Goal: Book appointment/travel/reservation

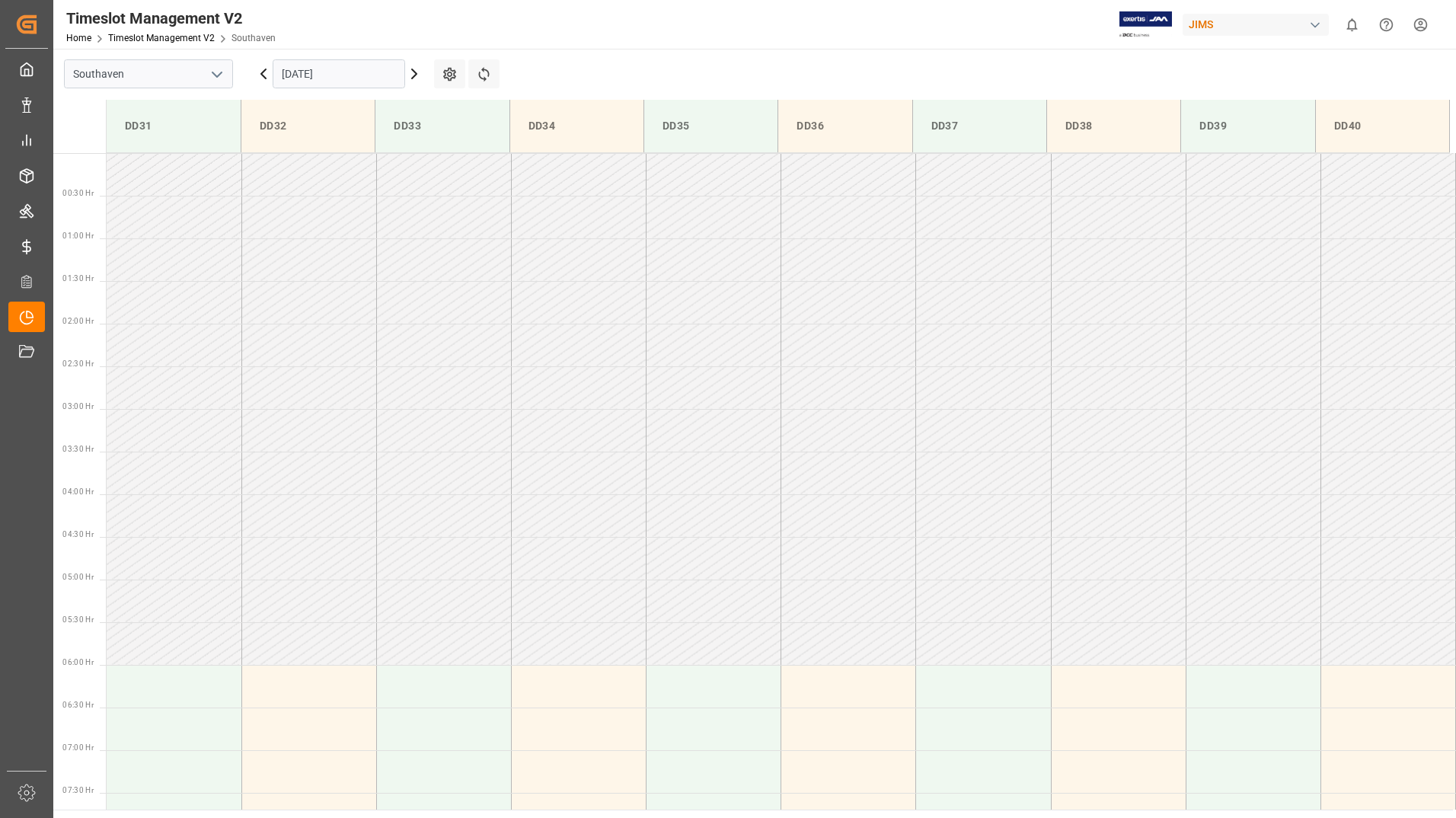
scroll to position [843, 0]
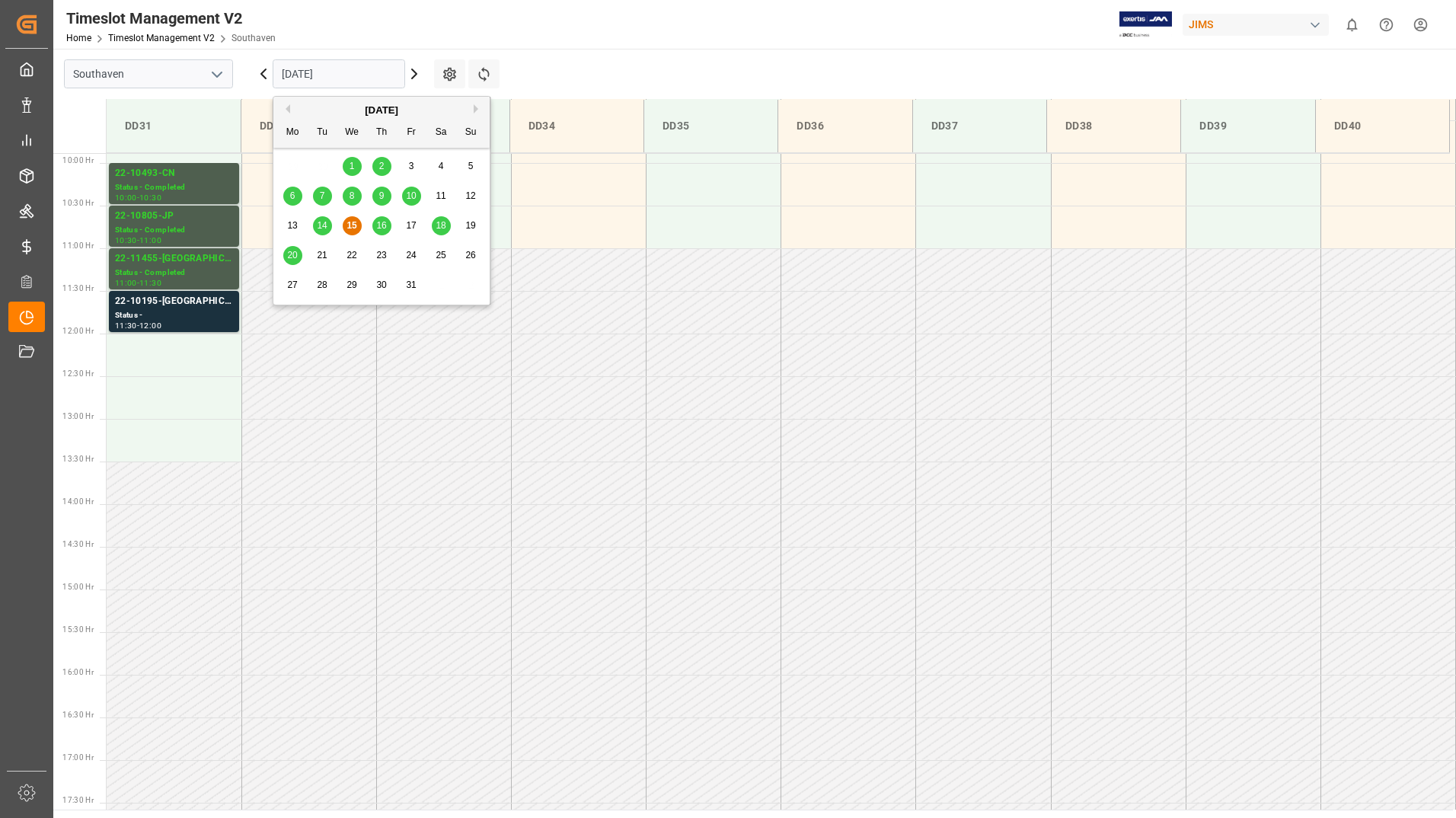
click at [316, 68] on input "[DATE]" at bounding box center [339, 74] width 133 height 29
click at [382, 221] on span "16" at bounding box center [381, 225] width 10 height 11
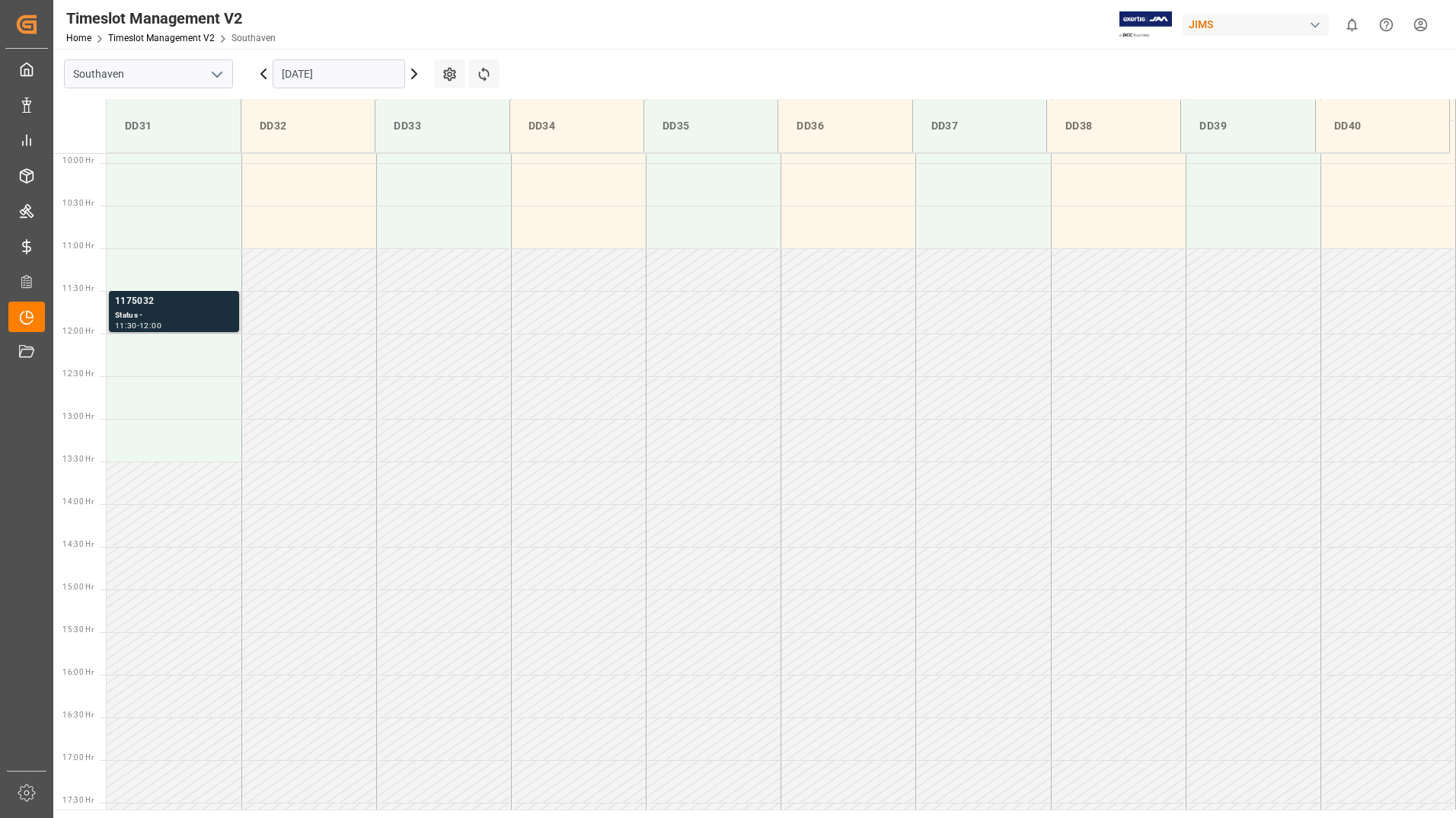
click at [200, 307] on div "1175032" at bounding box center [175, 302] width 118 height 16
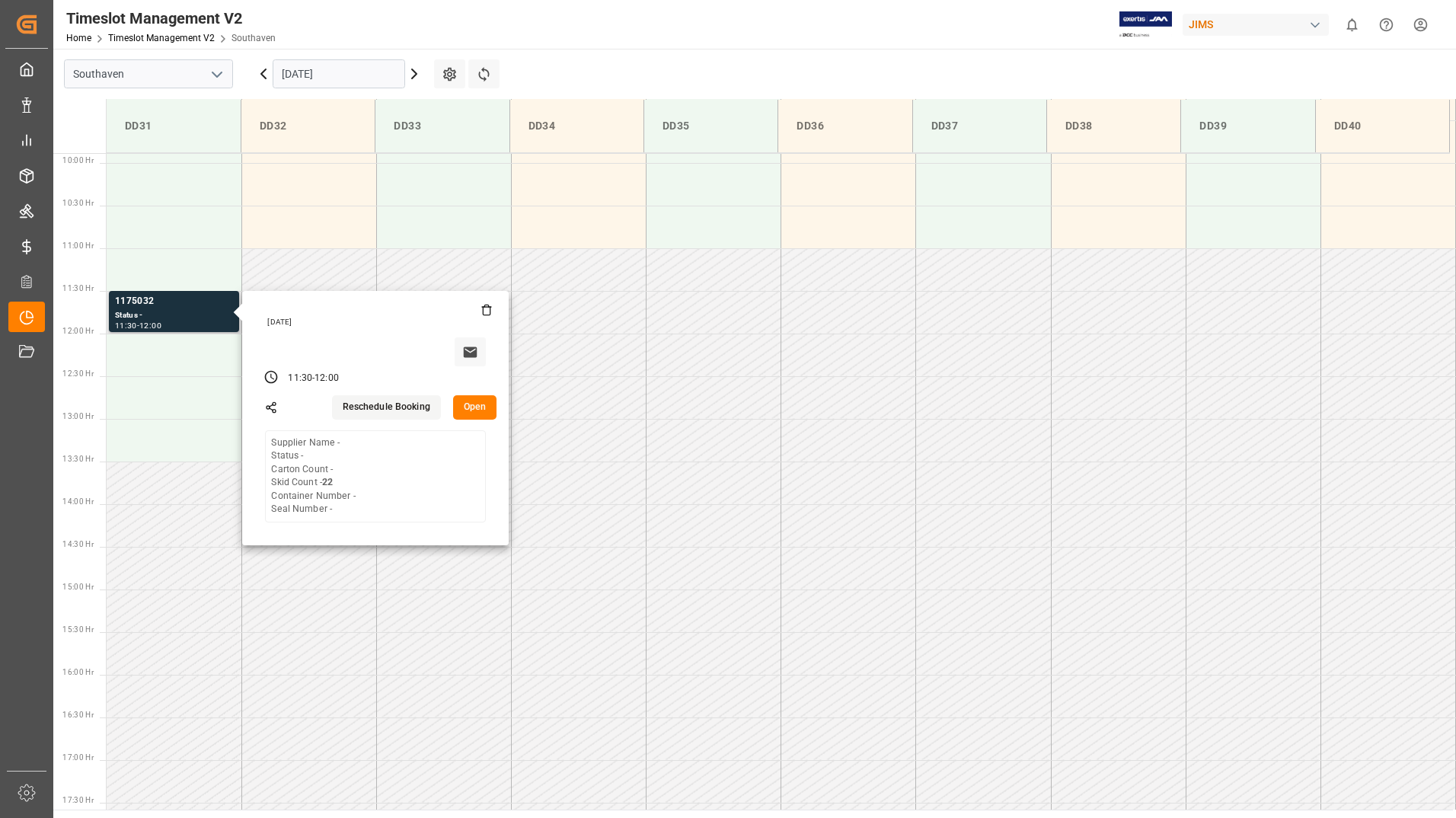
click at [469, 408] on button "Open" at bounding box center [475, 407] width 45 height 24
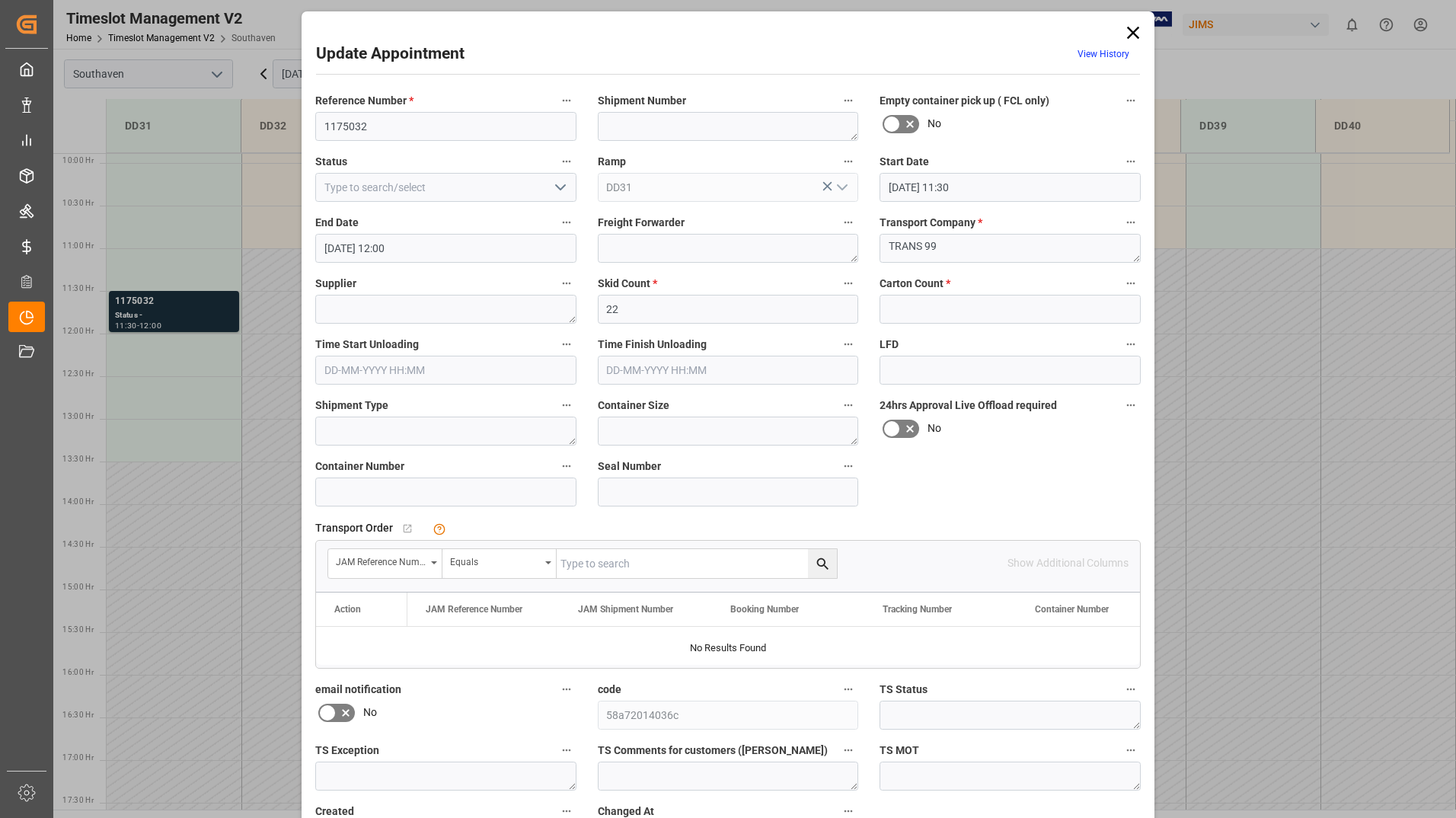
scroll to position [0, 0]
click at [1078, 50] on link "View History" at bounding box center [1103, 55] width 51 height 11
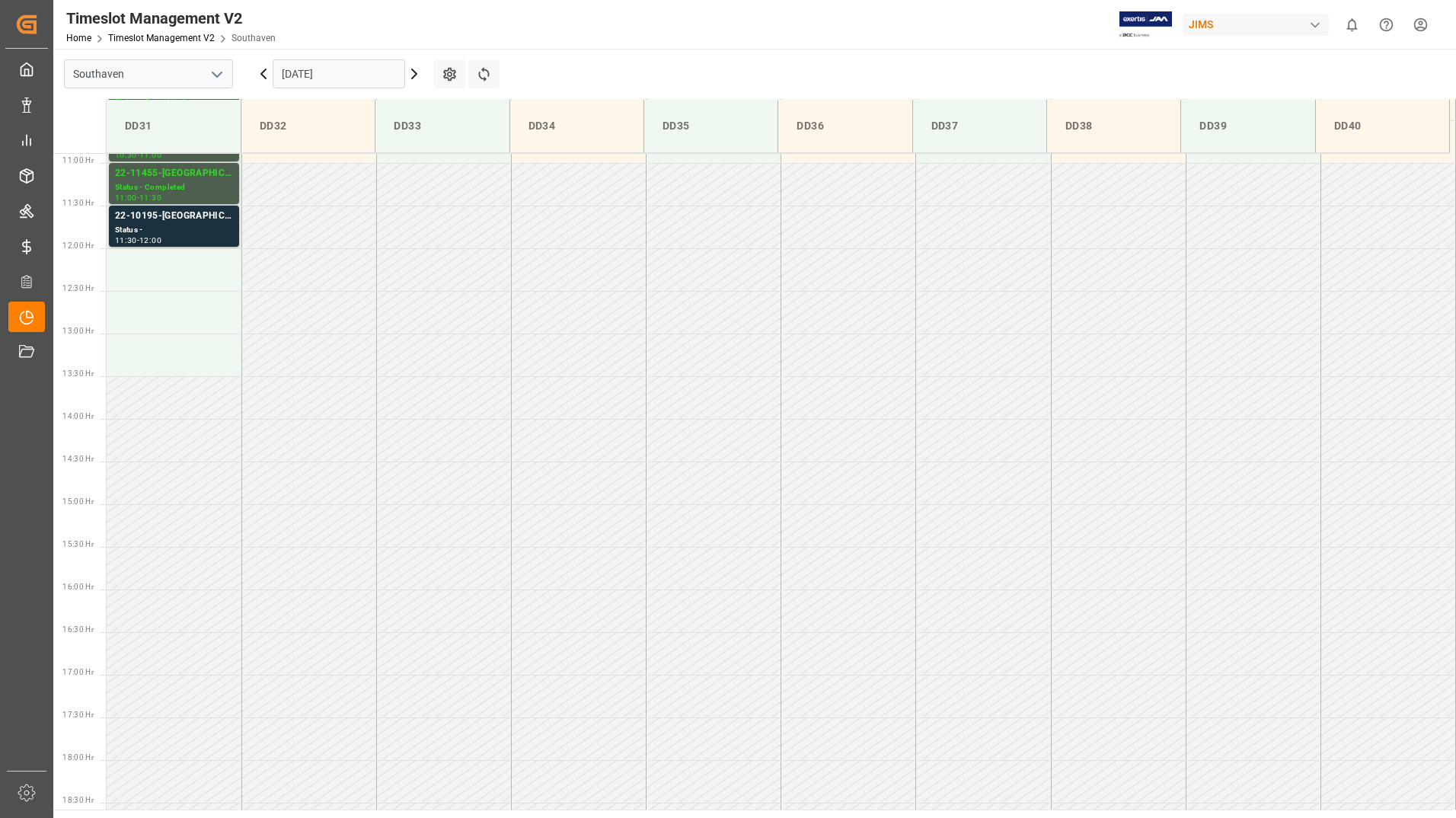
click at [341, 76] on input "[DATE]" at bounding box center [339, 74] width 133 height 29
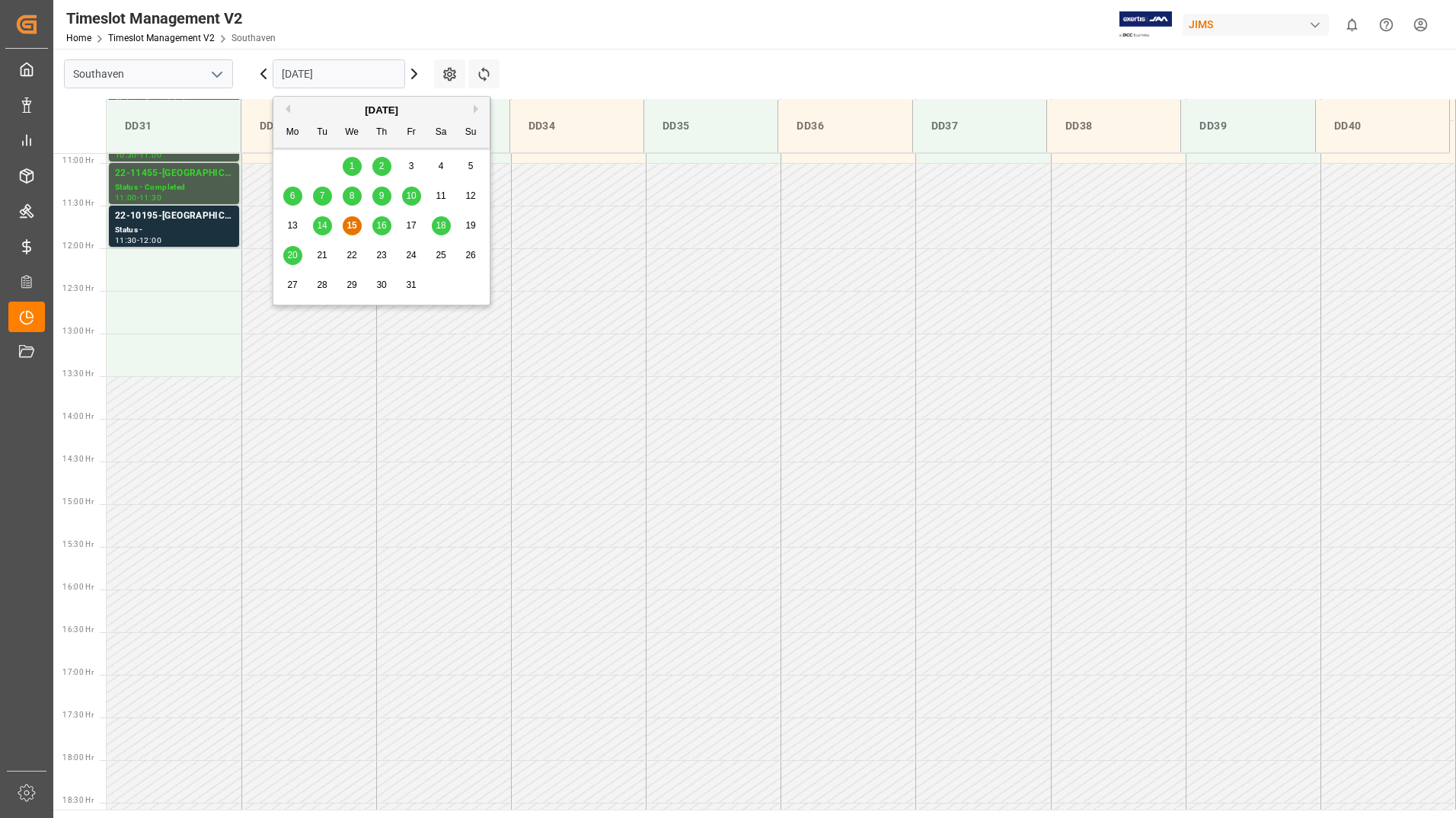
click at [382, 225] on span "16" at bounding box center [381, 225] width 10 height 11
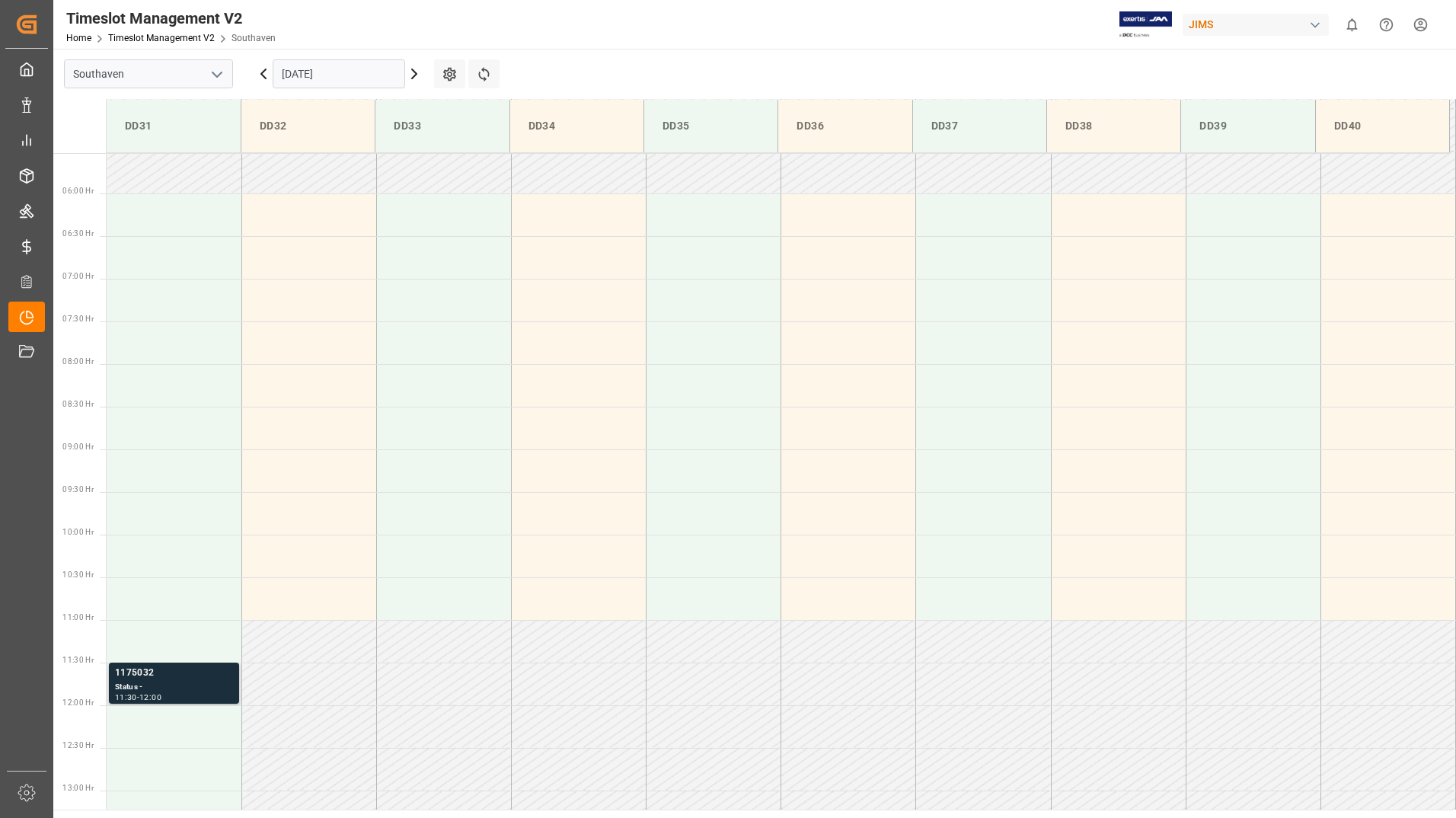
click at [179, 694] on div "11:30 - 12:00" at bounding box center [175, 698] width 118 height 9
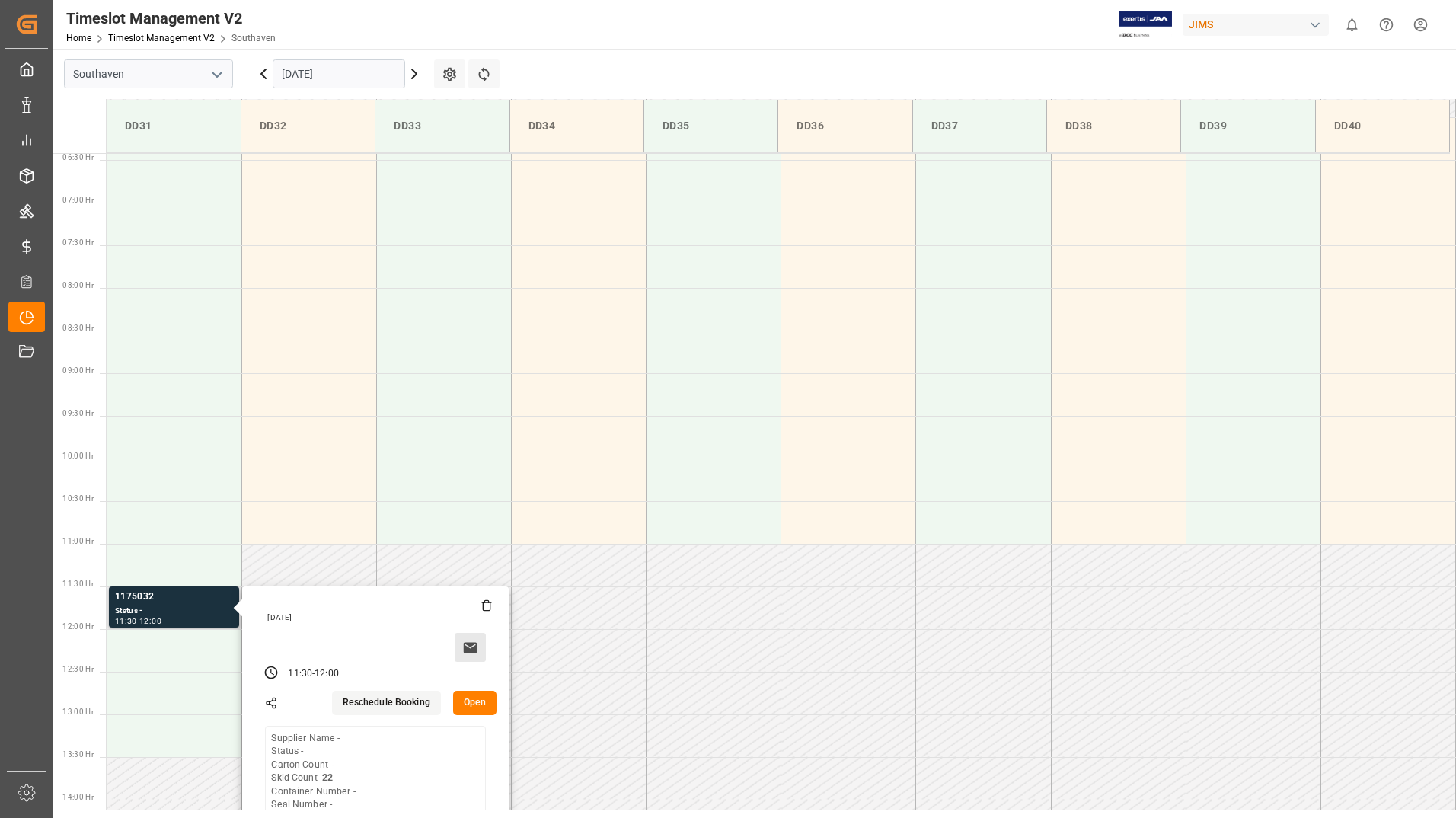
click at [474, 643] on icon at bounding box center [470, 647] width 14 height 11
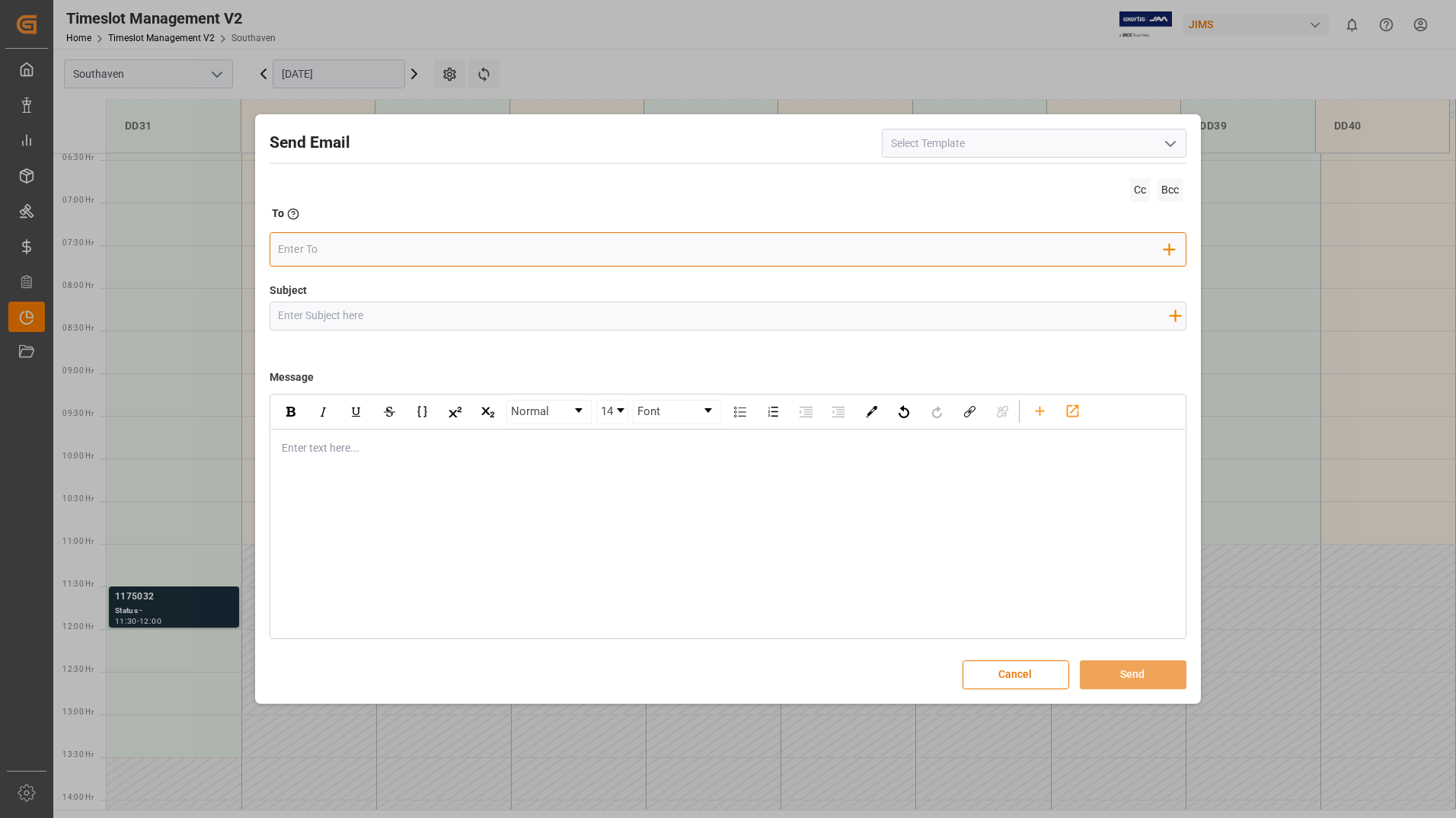
click at [462, 256] on input "email" at bounding box center [721, 250] width 887 height 23
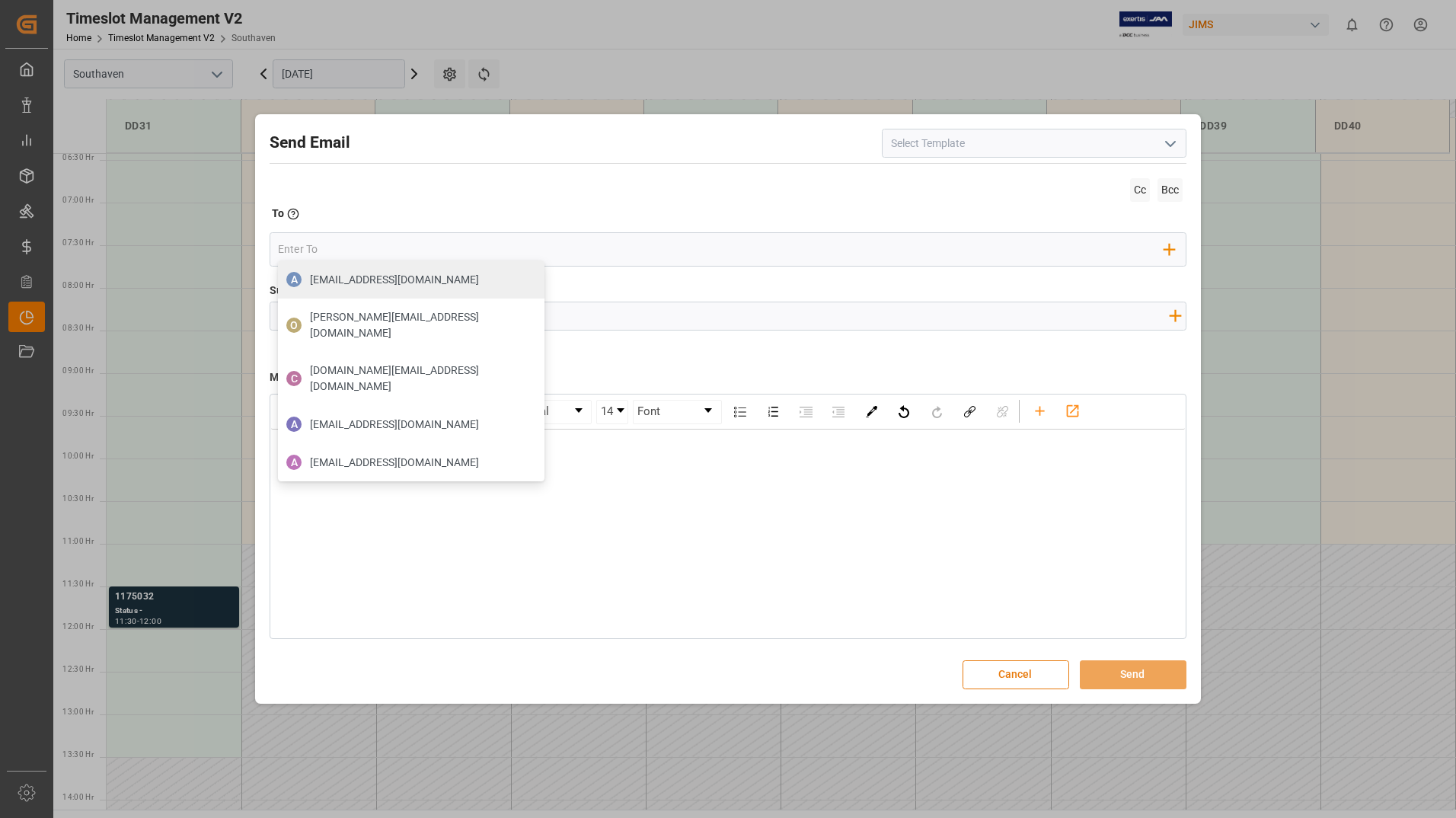
click at [1001, 672] on button "Cancel" at bounding box center [1016, 674] width 107 height 29
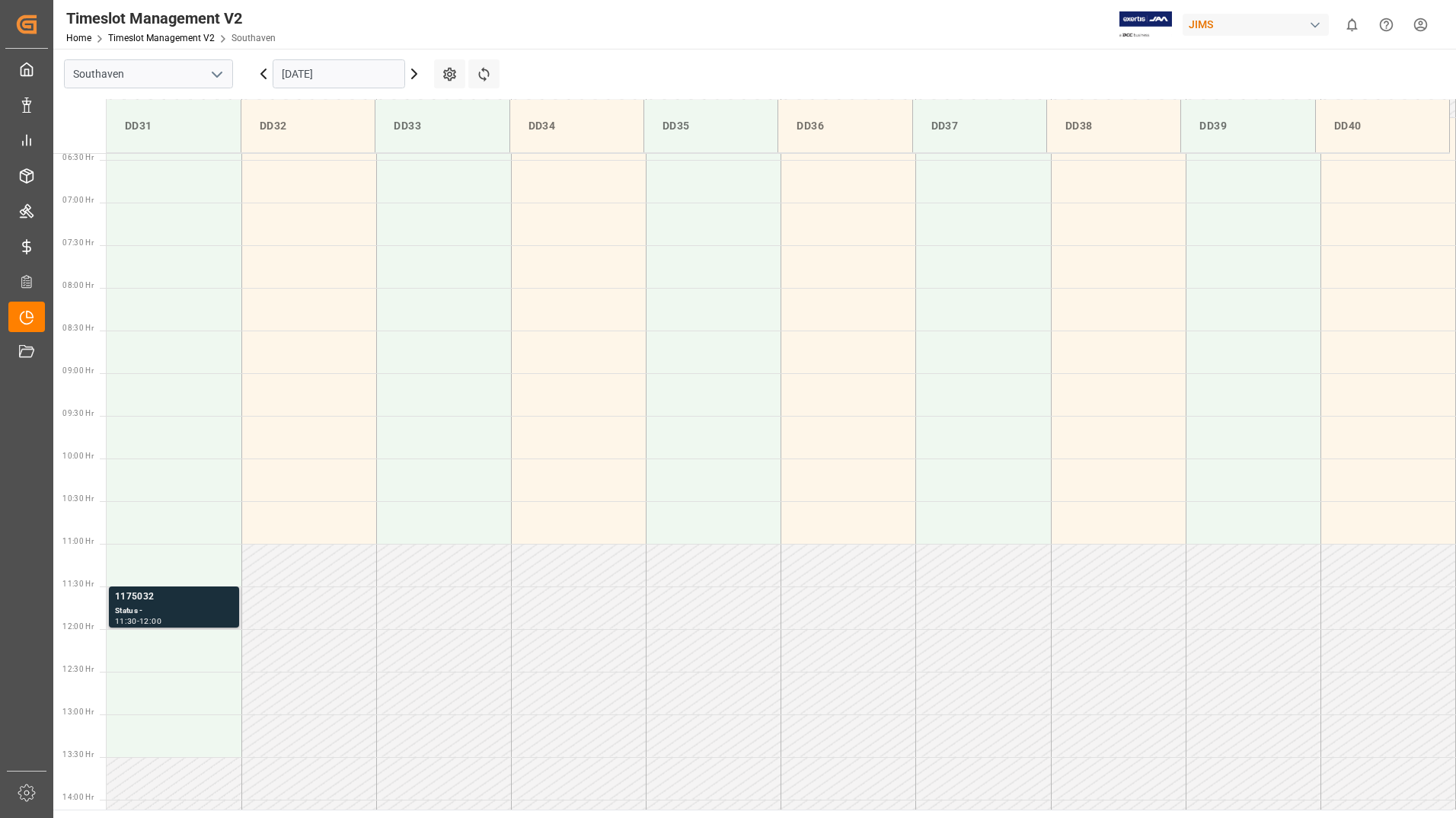
click at [213, 600] on div "1175032" at bounding box center [175, 598] width 118 height 16
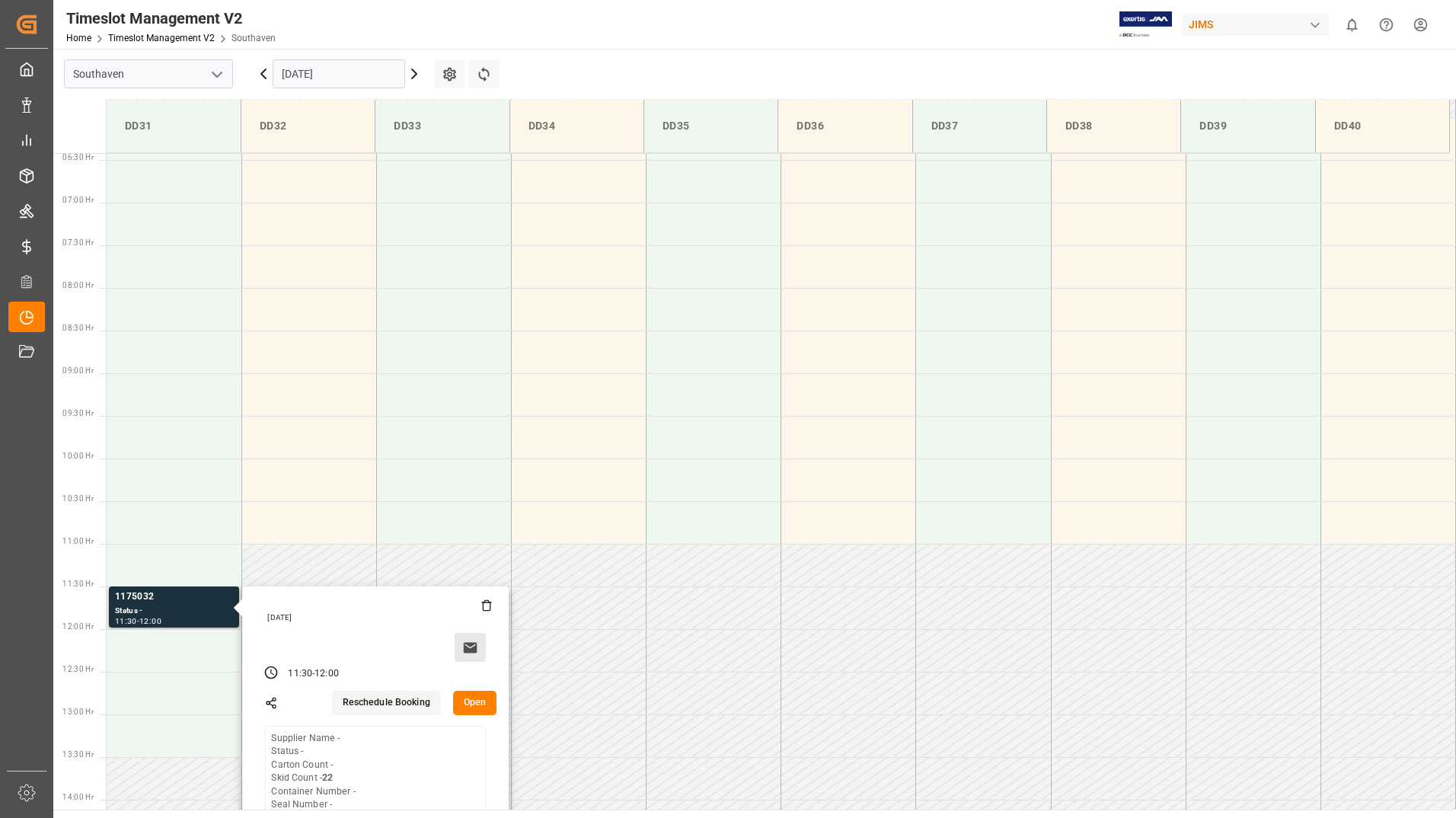
click at [468, 643] on icon at bounding box center [470, 647] width 14 height 11
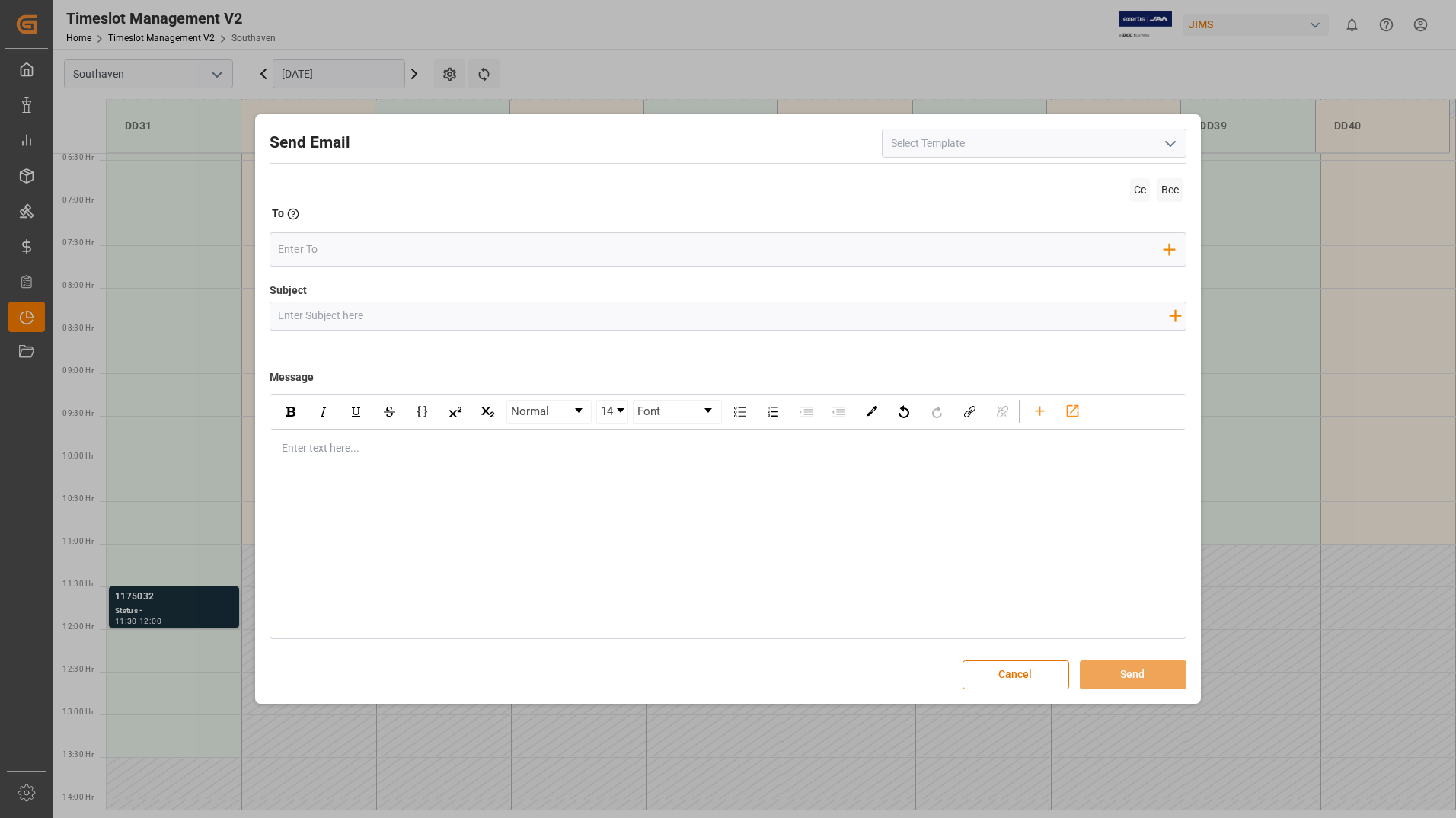
click at [466, 576] on div "Normal 14 Font Enter text here..." at bounding box center [728, 516] width 918 height 245
click at [1162, 135] on icon "open menu" at bounding box center [1170, 144] width 18 height 18
click at [1042, 178] on div "email notification for carrier" at bounding box center [1034, 177] width 303 height 34
type input "email notification for carrier"
type input "{{status}} {{referenceNumber}} {{supplier}} {{startDate}}"
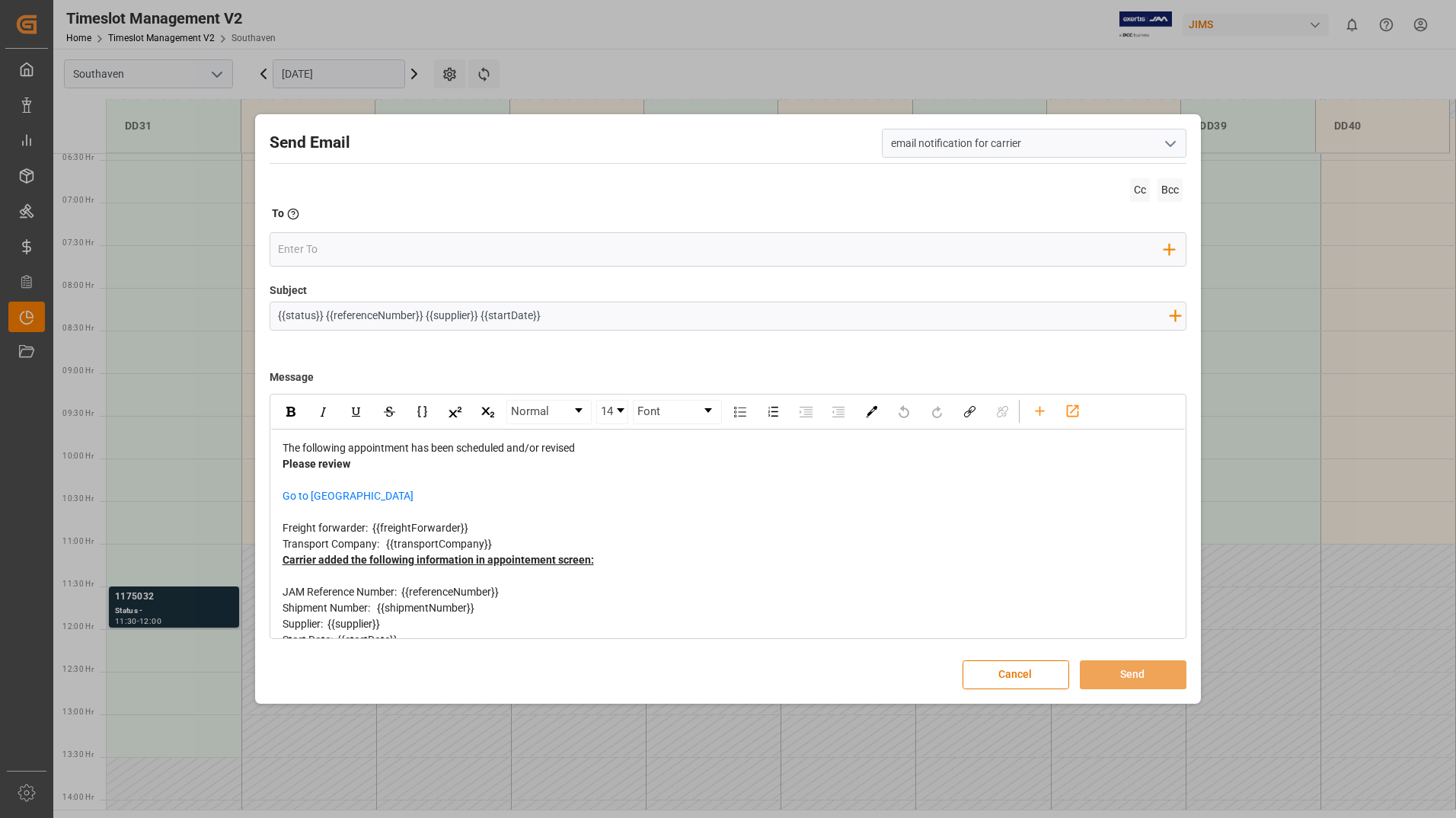
click at [1166, 147] on icon "open menu" at bounding box center [1170, 144] width 18 height 18
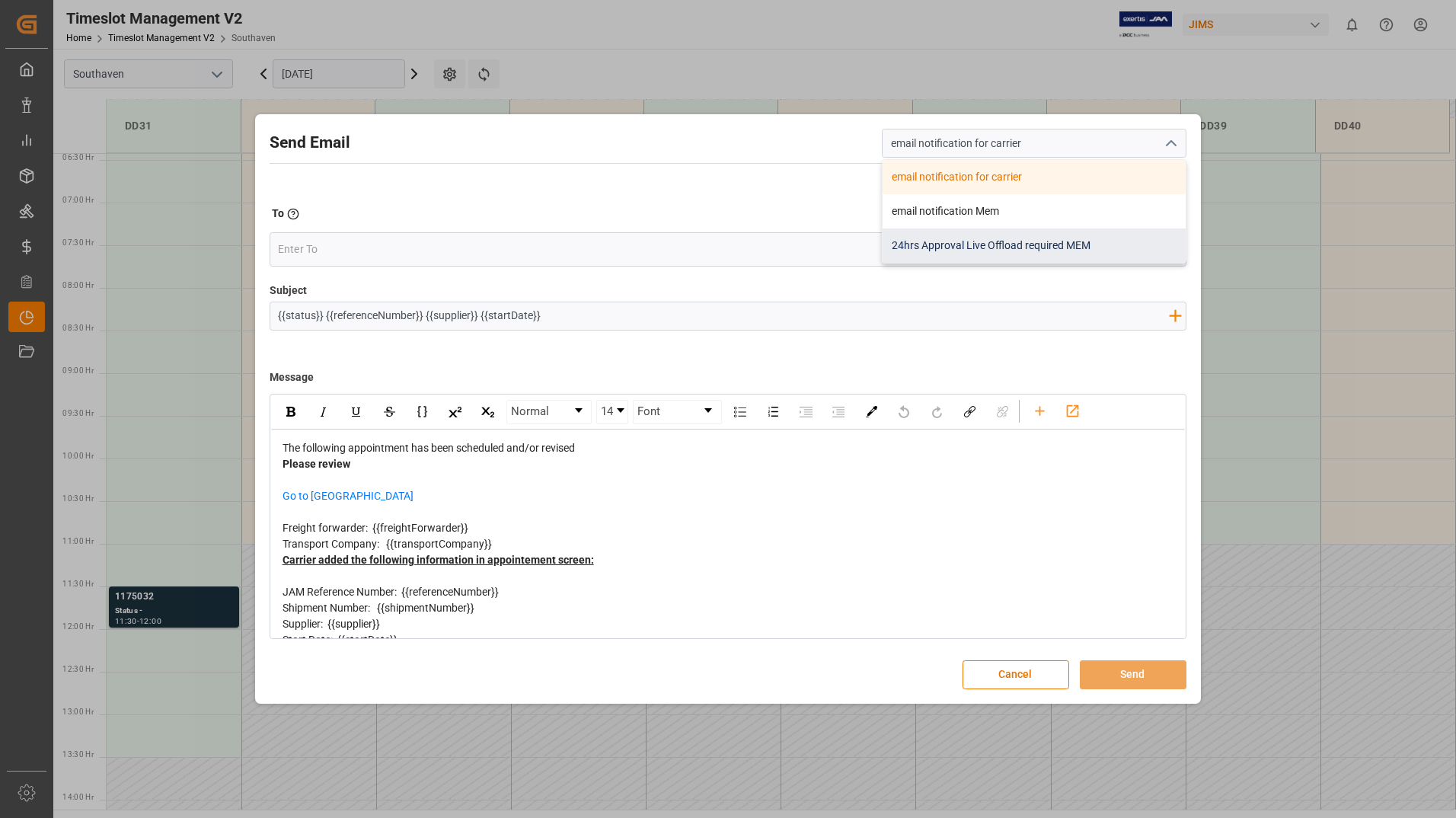
click at [980, 246] on div "24hrs Approval Live Offload required MEM" at bounding box center [1034, 245] width 303 height 34
type input "24hrs Approval Live Offload required MEM"
type input "24hrs Approval Live Offload required {{referenceNumber}} {{shipmentNumber}} {{c…"
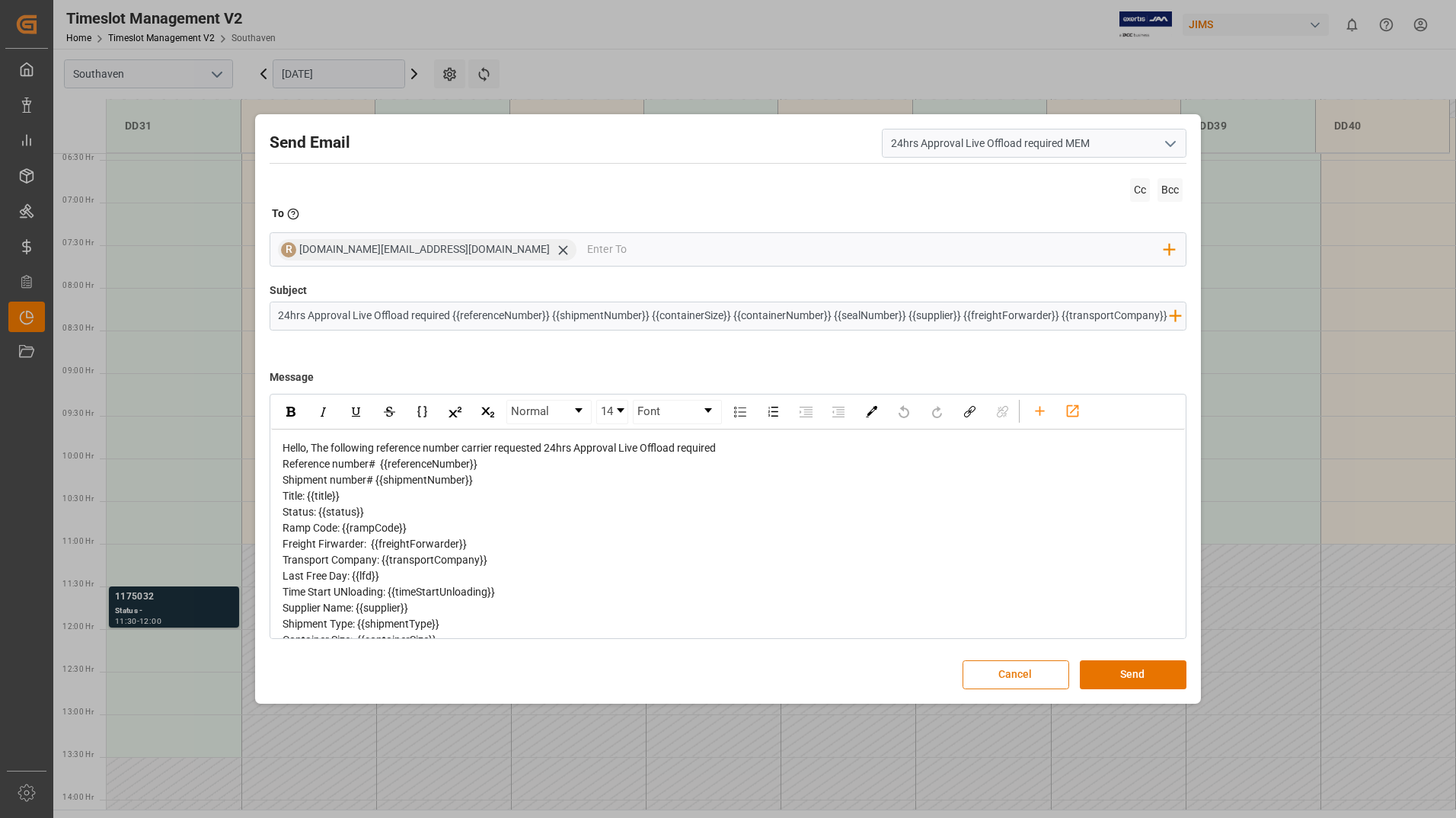
click at [1034, 670] on button "Cancel" at bounding box center [1016, 674] width 107 height 29
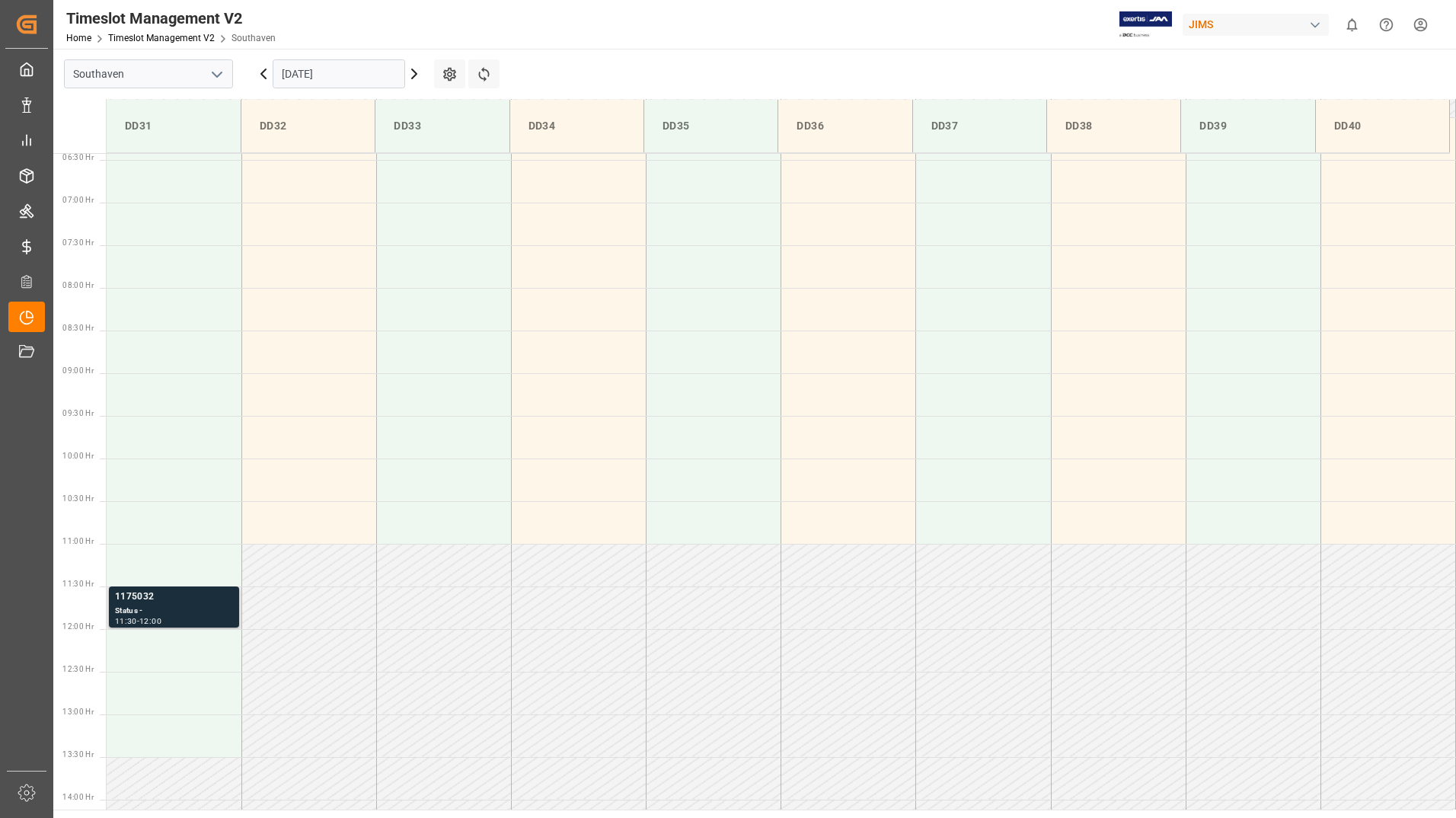
click at [213, 605] on div "Status -" at bounding box center [175, 610] width 118 height 13
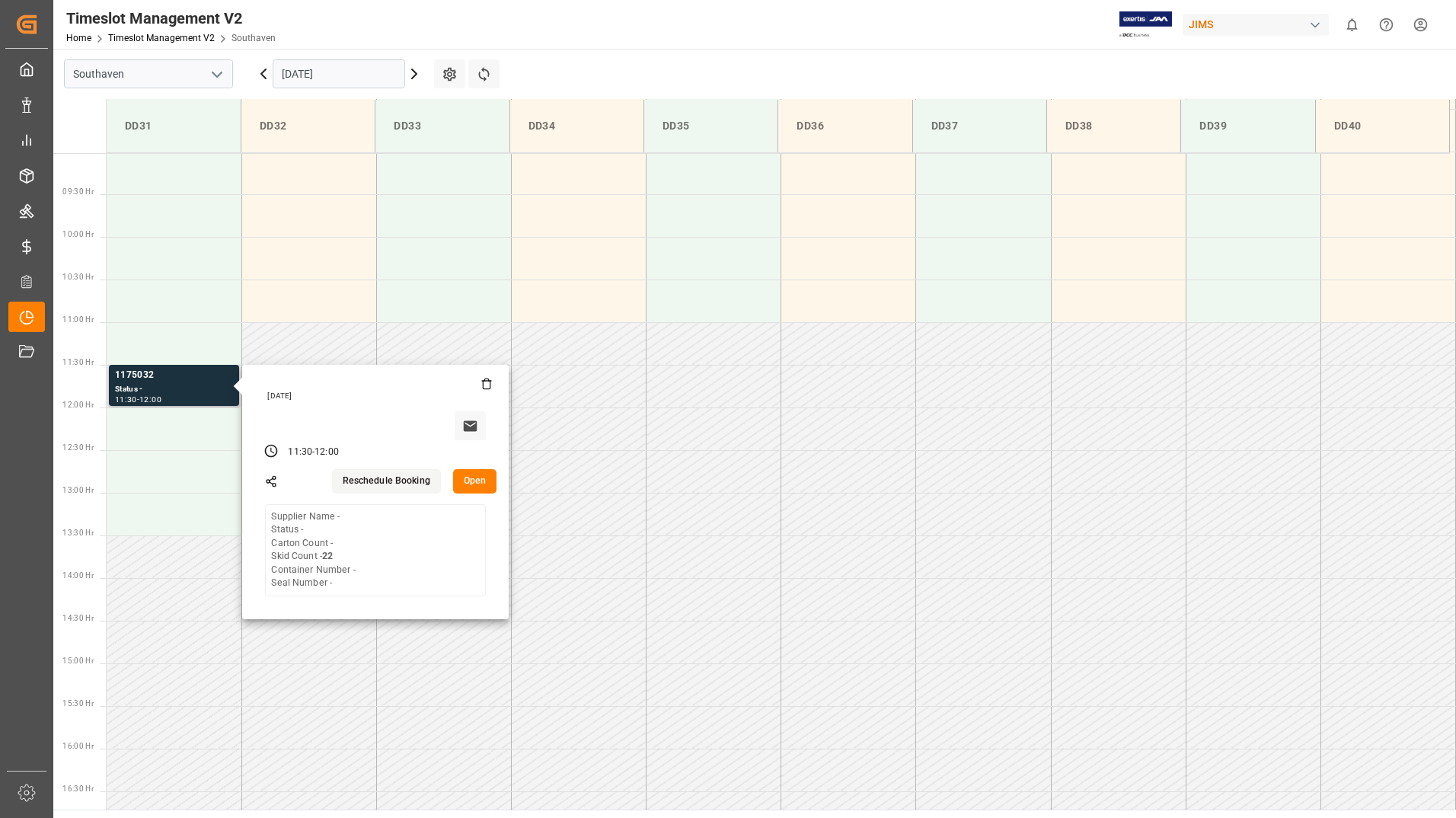
scroll to position [776, 0]
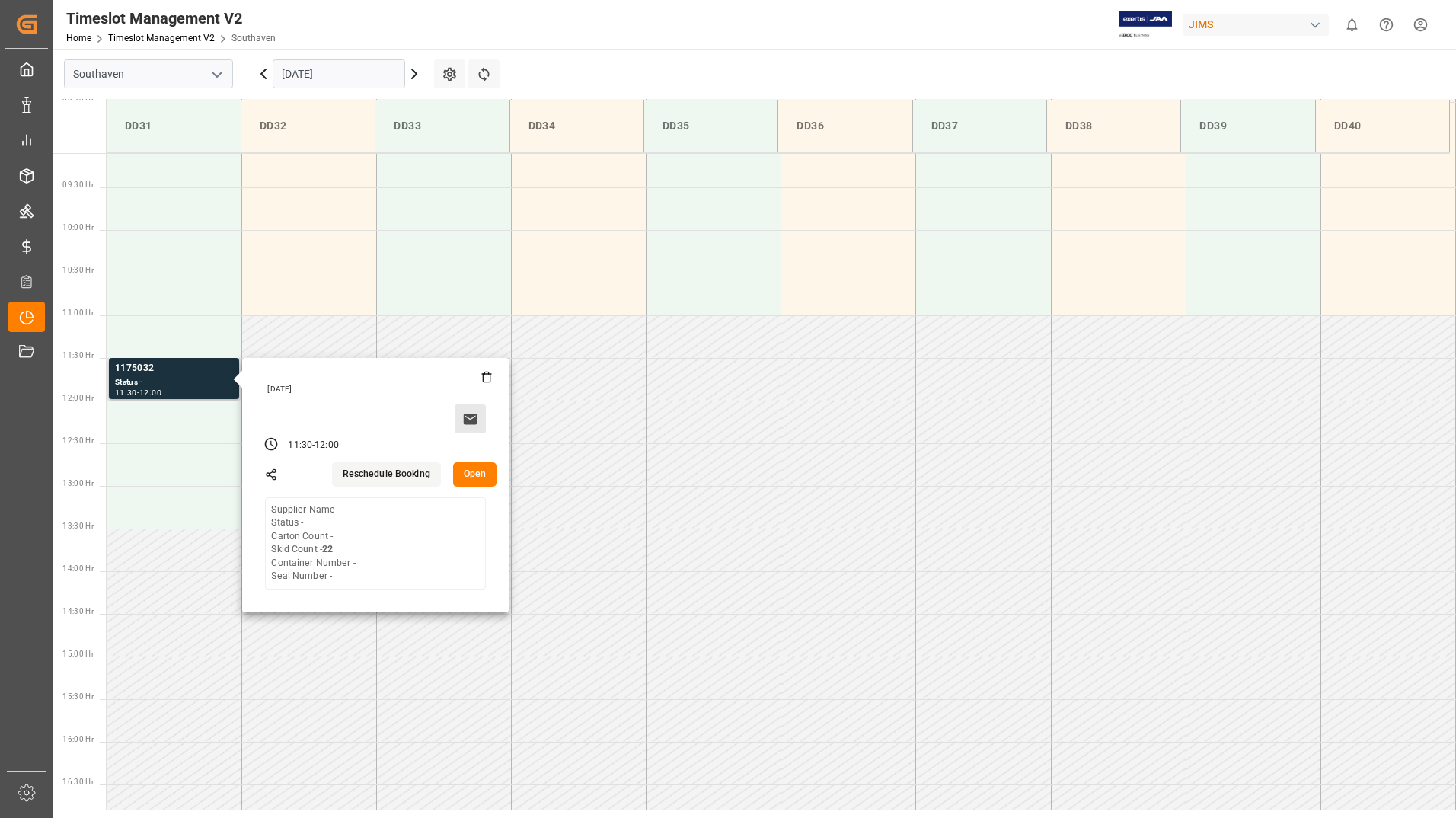
click at [469, 418] on icon at bounding box center [469, 419] width 16 height 16
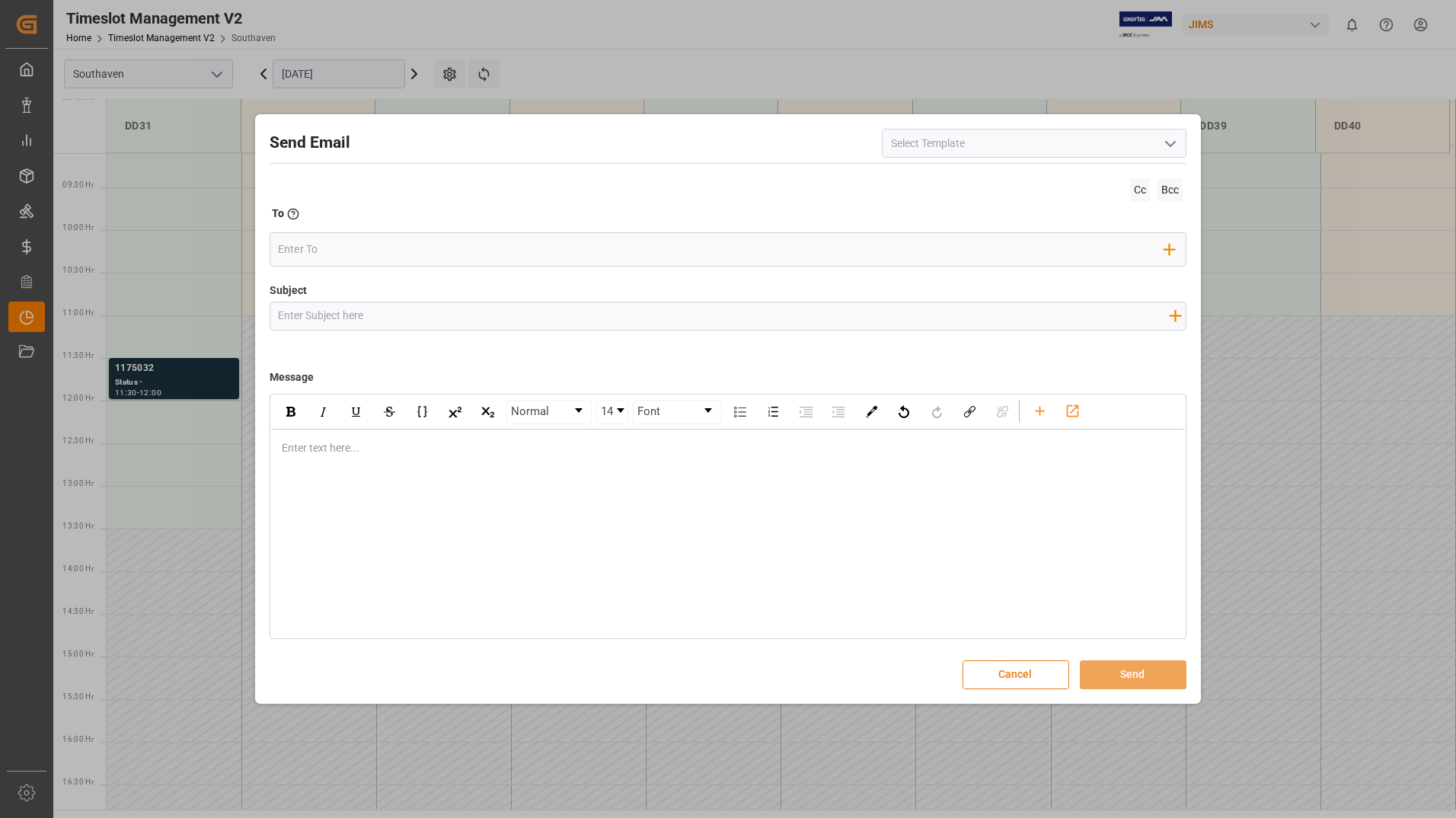
click at [1032, 680] on button "Cancel" at bounding box center [1016, 674] width 107 height 29
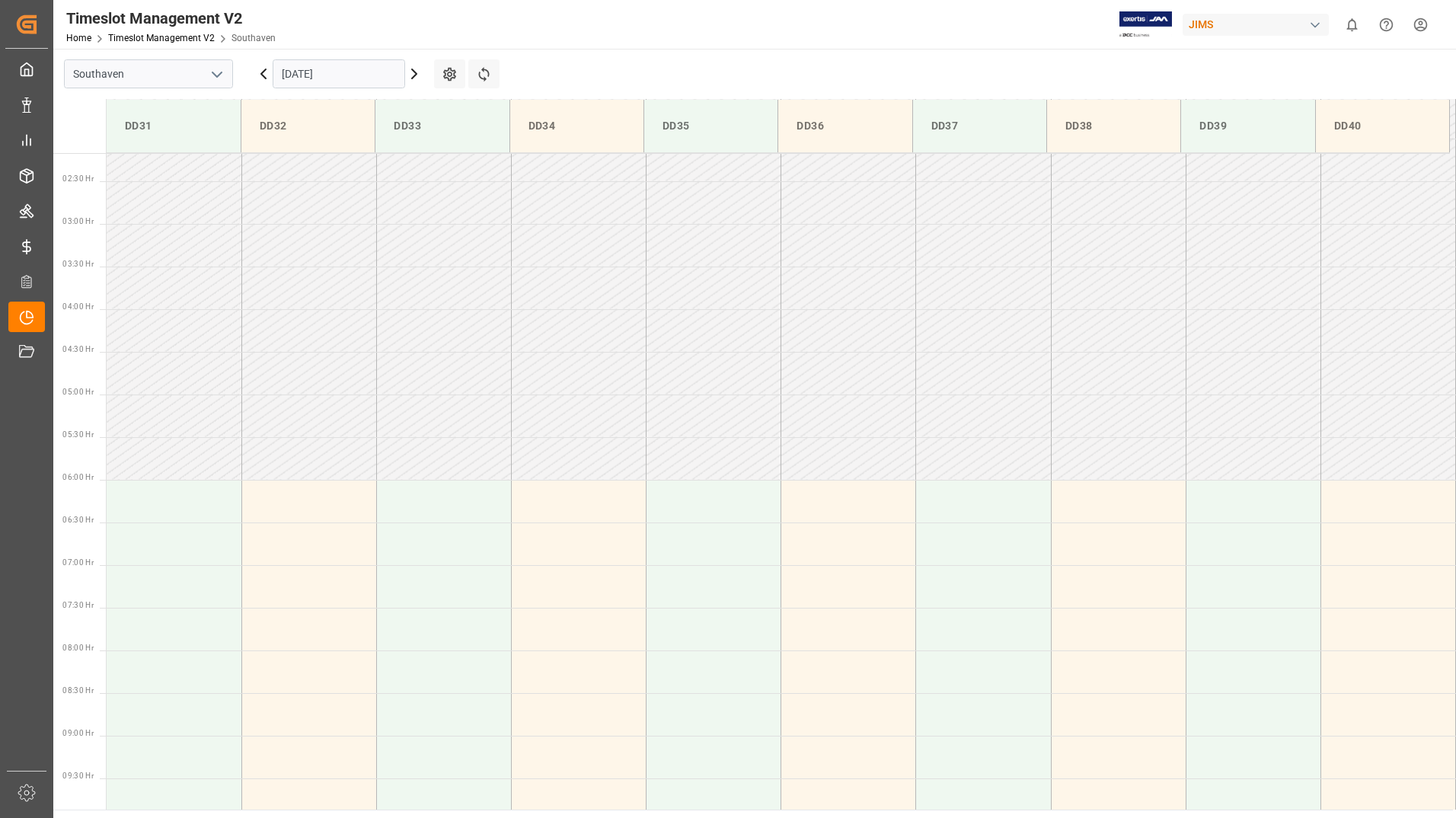
scroll to position [0, 0]
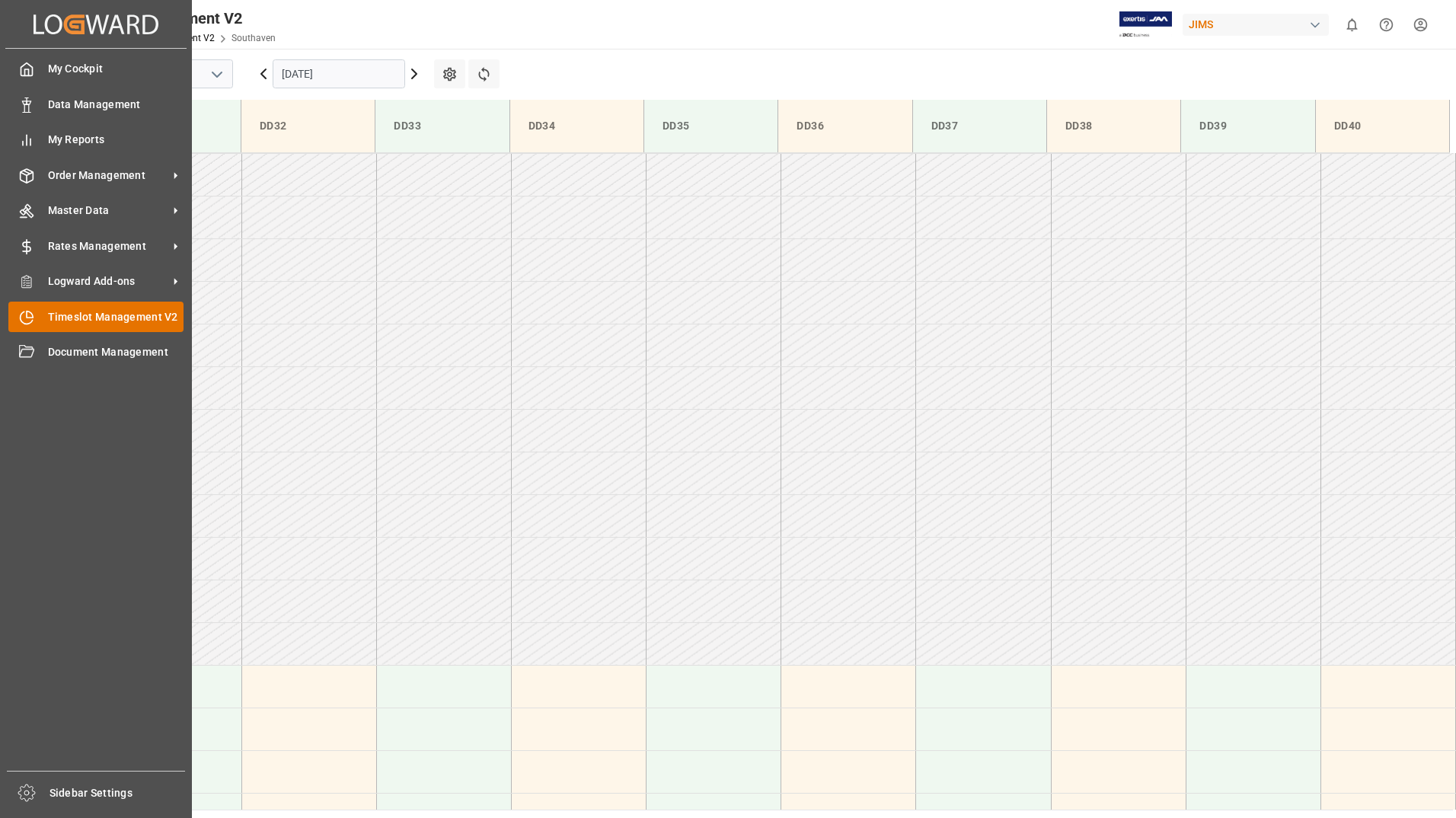
click at [82, 312] on span "Timeslot Management V2" at bounding box center [115, 317] width 136 height 16
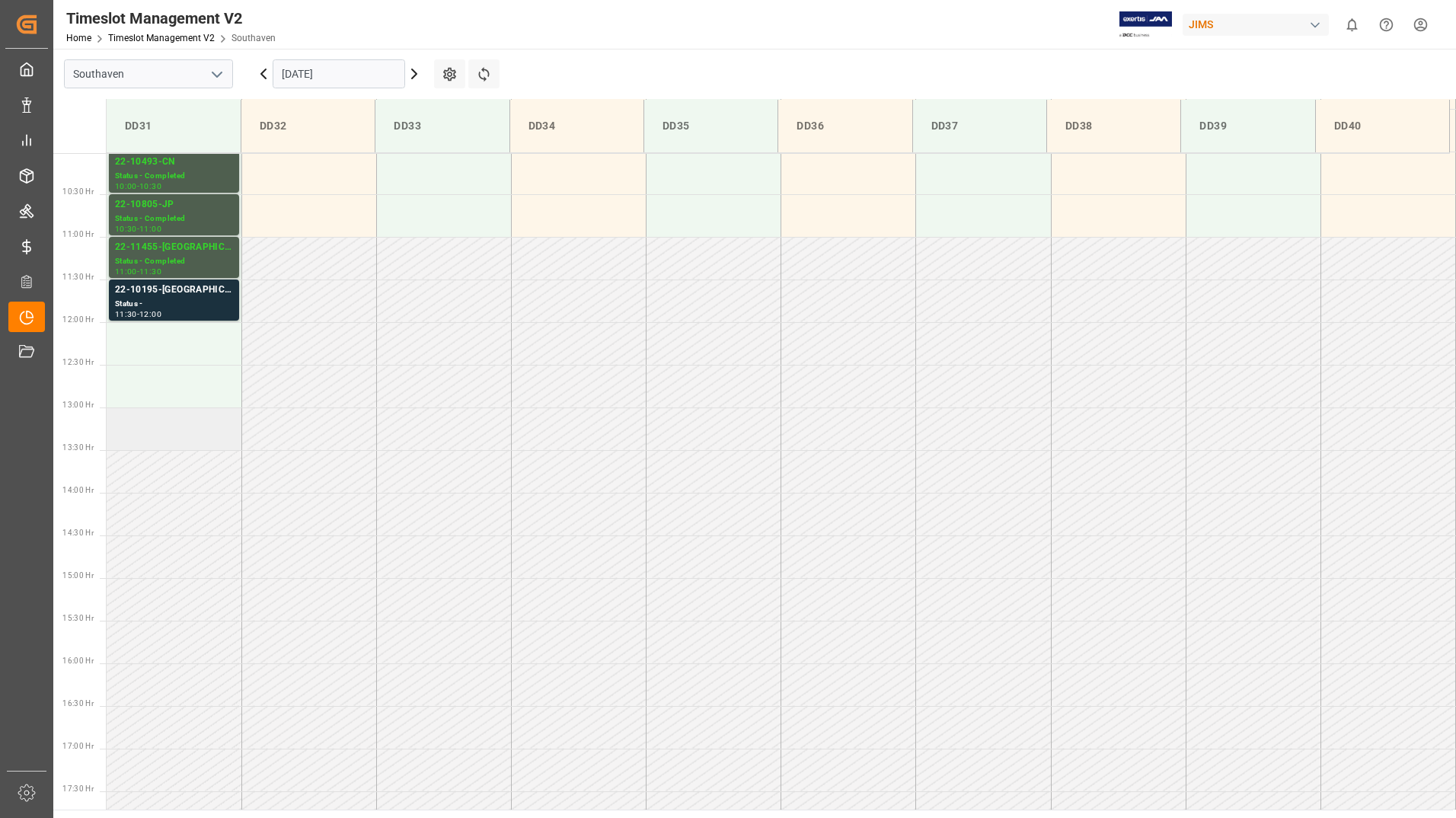
scroll to position [929, 0]
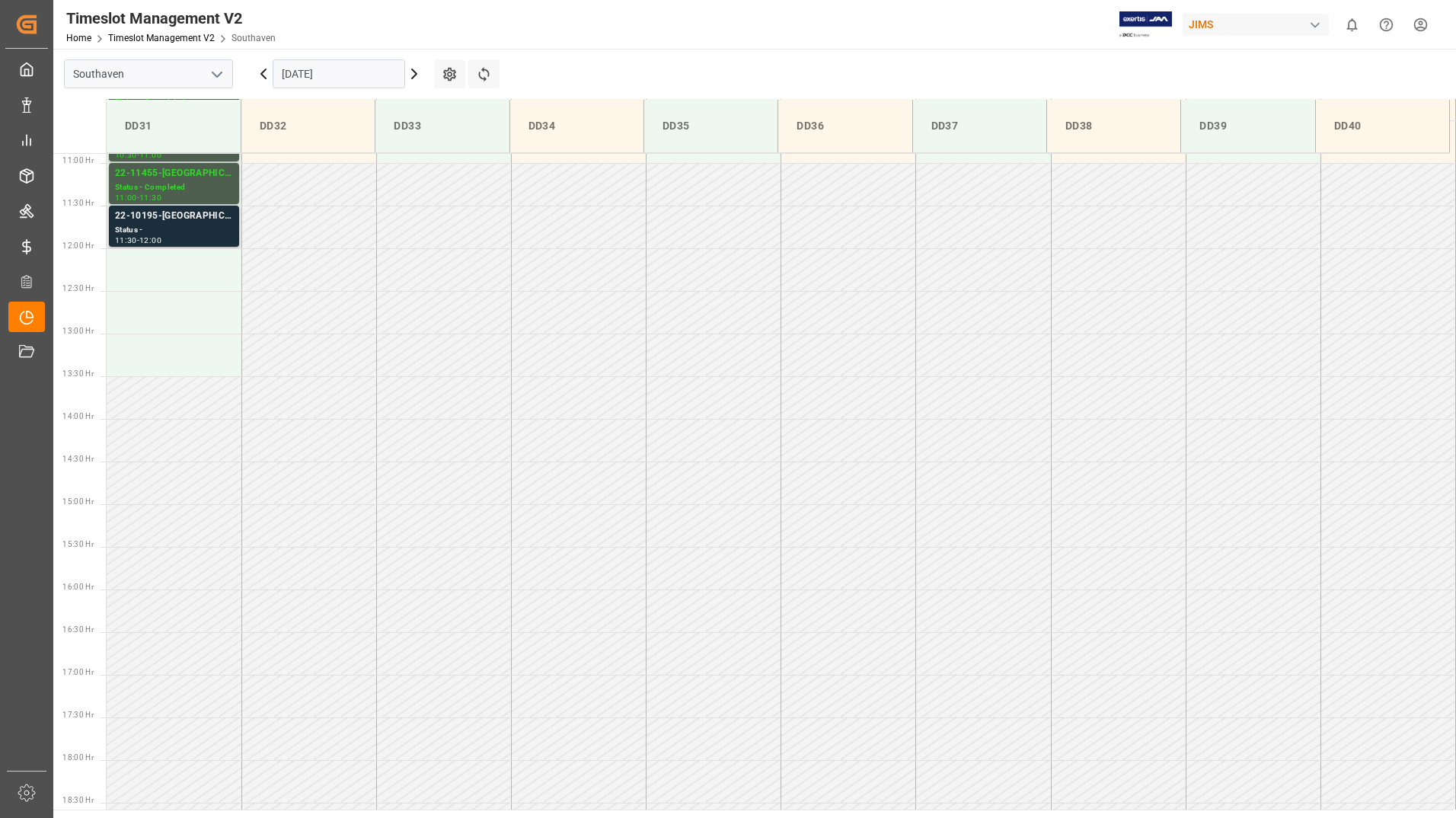
click at [178, 210] on div "22-10195-[GEOGRAPHIC_DATA]" at bounding box center [175, 216] width 118 height 16
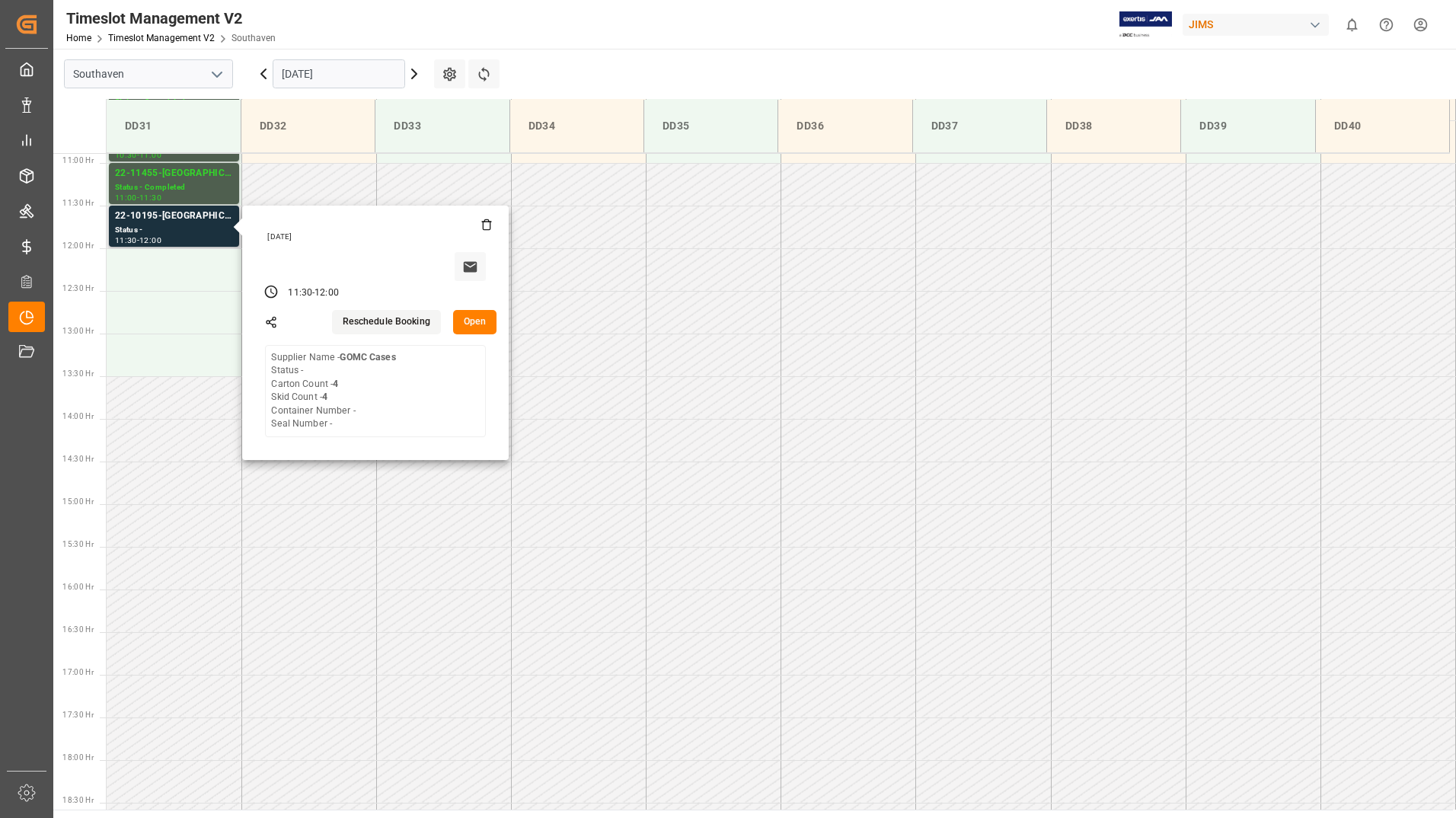
click at [474, 324] on button "Open" at bounding box center [475, 321] width 45 height 24
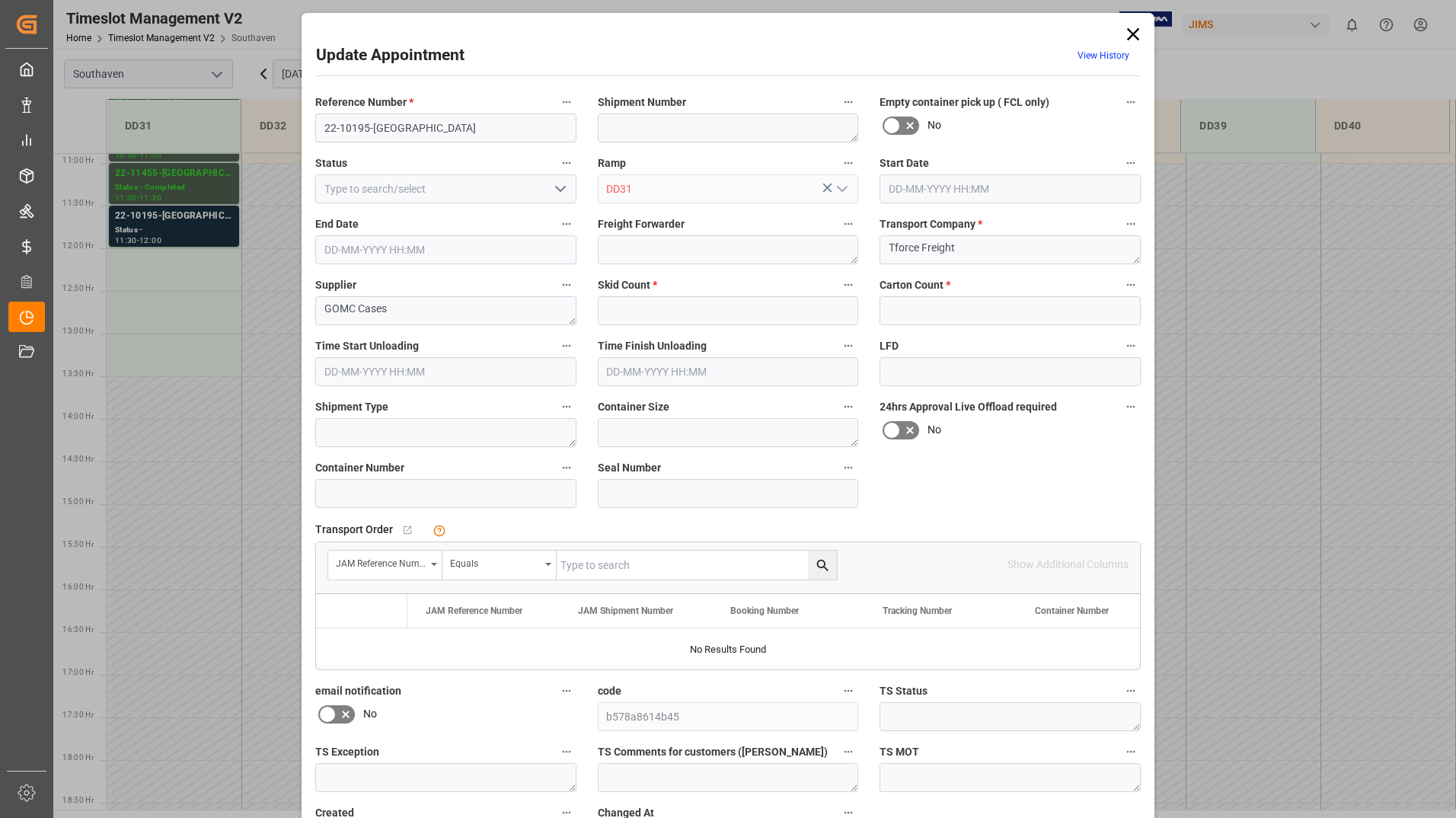
type input "4"
type input "[DATE] 11:30"
type input "[DATE] 12:00"
type input "[DATE] 16:40"
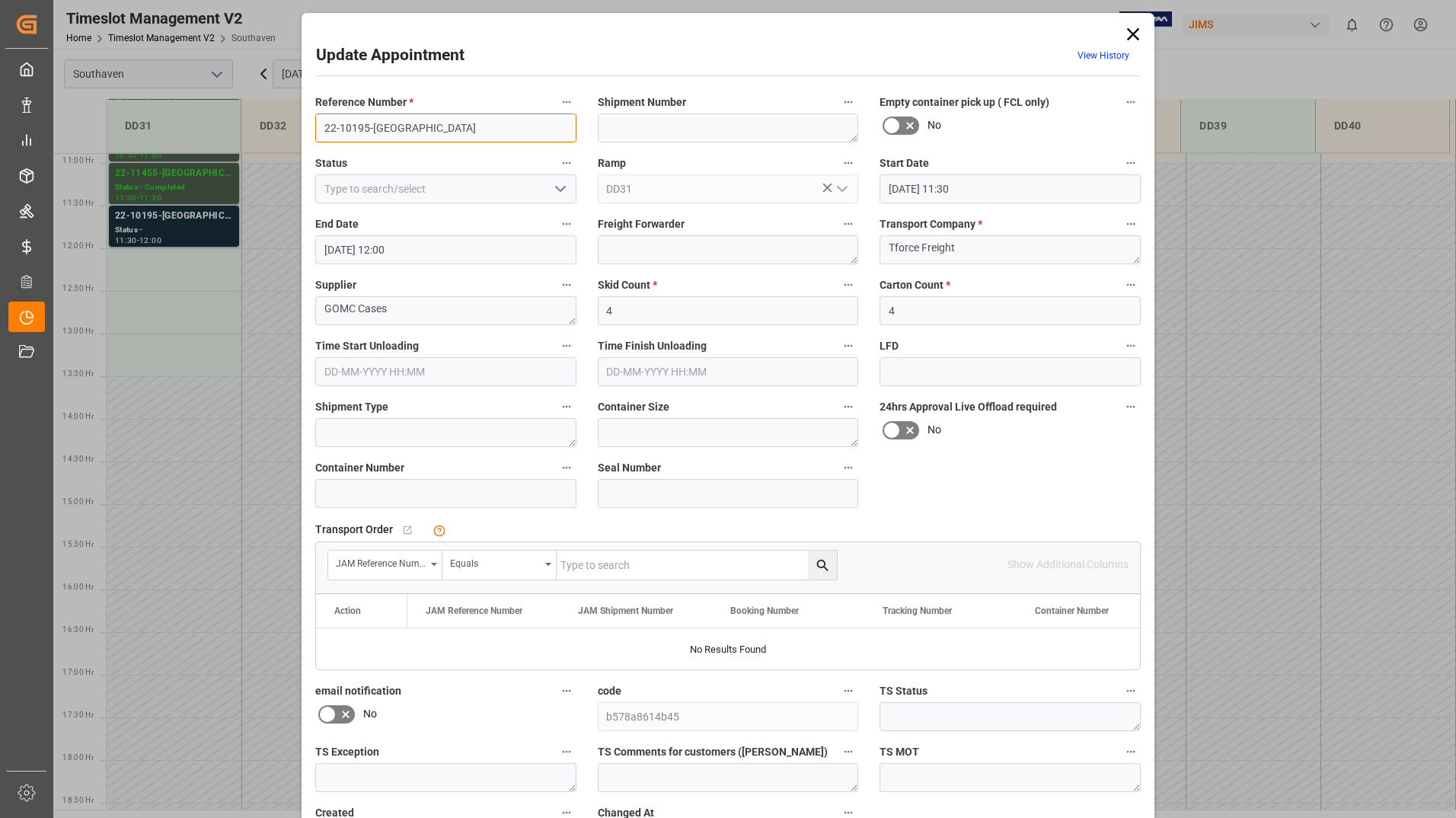
drag, startPoint x: 320, startPoint y: 121, endPoint x: 402, endPoint y: 113, distance: 82.4
click at [402, 114] on input "22-10195-[GEOGRAPHIC_DATA]" at bounding box center [445, 128] width 261 height 29
click at [1133, 26] on icon at bounding box center [1133, 34] width 21 height 21
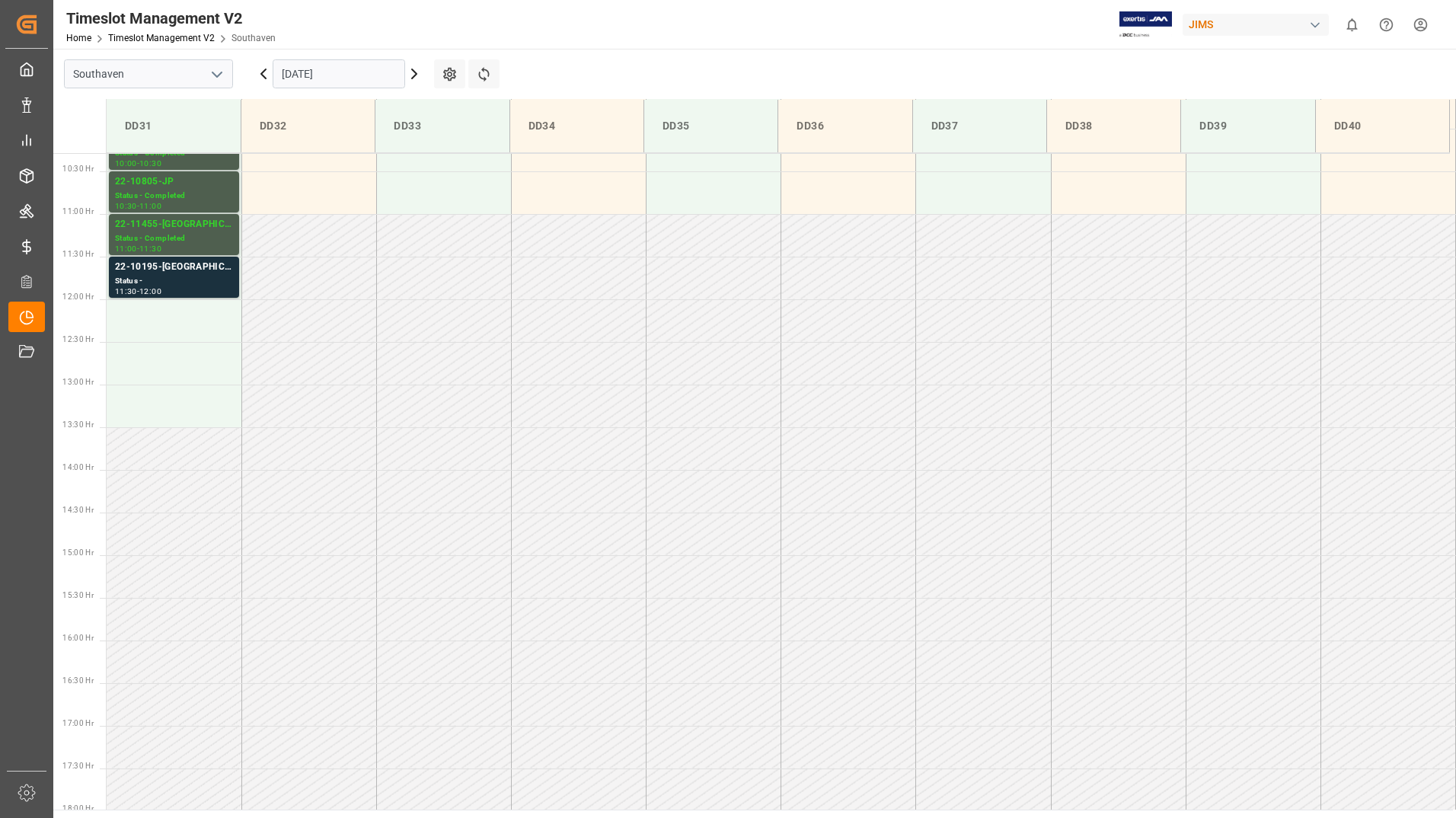
scroll to position [554, 0]
